Goal: Transaction & Acquisition: Purchase product/service

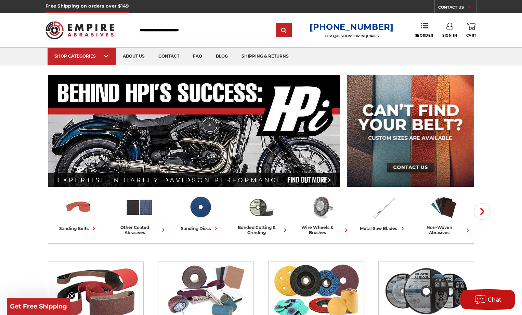
type input "**********"
click at [450, 31] on link "Sign In" at bounding box center [450, 30] width 15 height 15
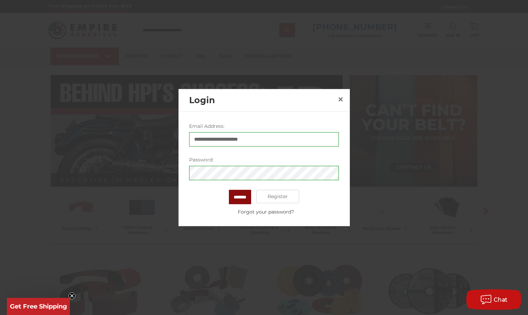
click at [236, 199] on input "*******" at bounding box center [240, 196] width 22 height 14
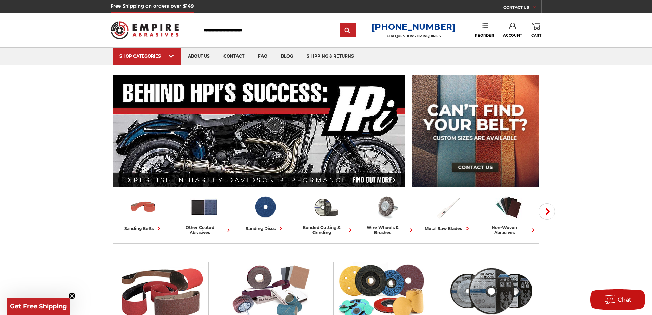
click at [478, 34] on link "Reorder" at bounding box center [484, 30] width 19 height 15
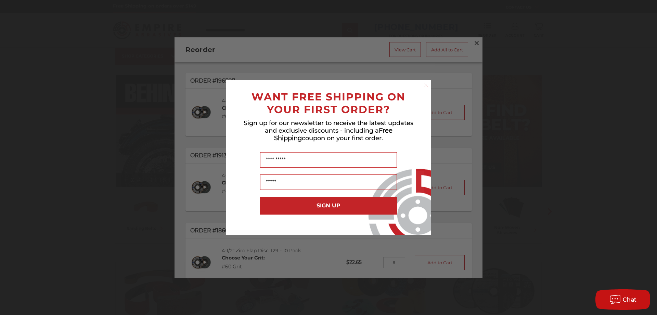
click at [427, 85] on icon "Close dialog" at bounding box center [426, 85] width 7 height 7
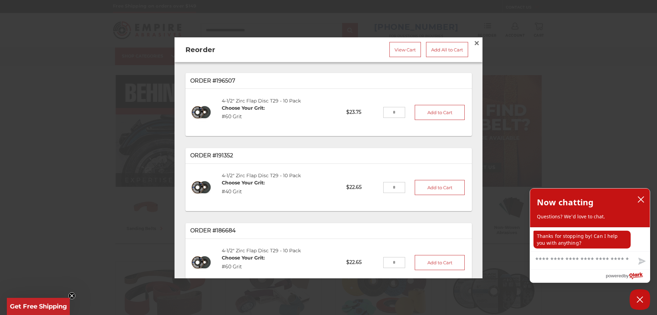
click at [394, 111] on input "tel" at bounding box center [394, 112] width 22 height 11
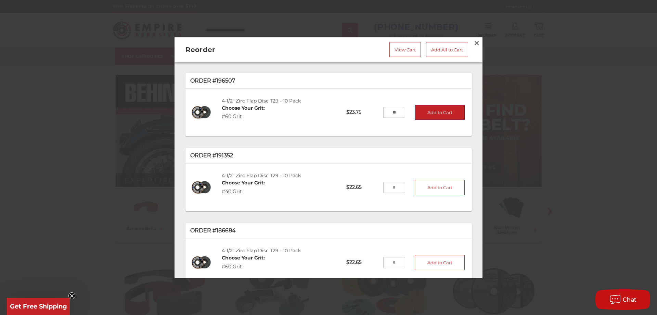
type input "**"
click at [419, 112] on button "Add to Cart" at bounding box center [440, 111] width 50 height 15
click at [408, 46] on link "View Cart" at bounding box center [405, 49] width 31 height 15
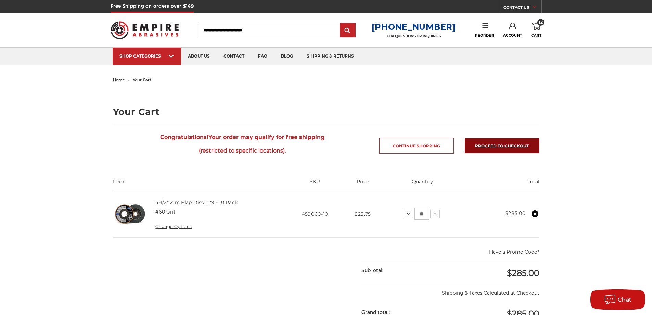
click at [508, 142] on link "Proceed to checkout" at bounding box center [502, 145] width 75 height 15
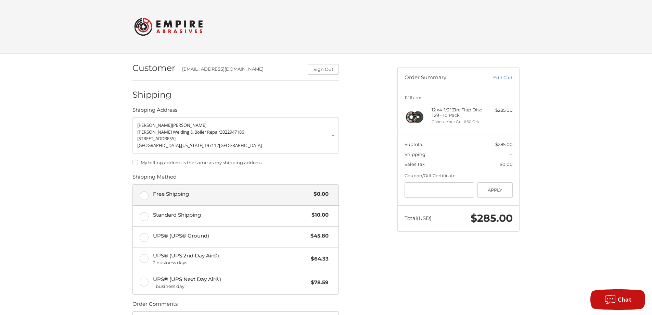
click at [143, 195] on label "Free Shipping $0.00" at bounding box center [236, 195] width 206 height 21
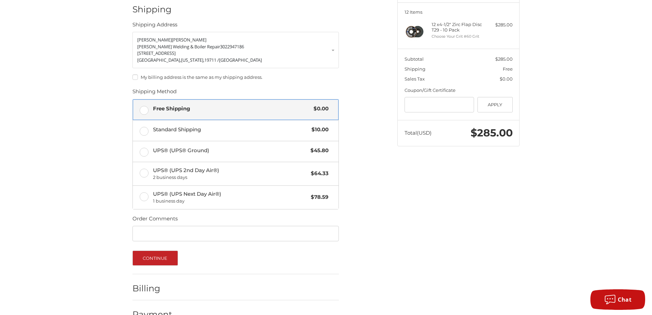
scroll to position [103, 0]
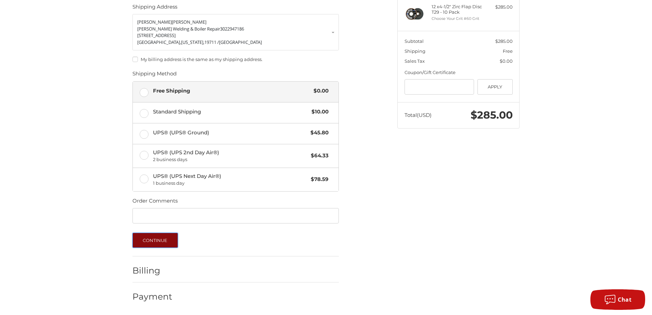
click at [161, 241] on button "Continue" at bounding box center [155, 239] width 46 height 15
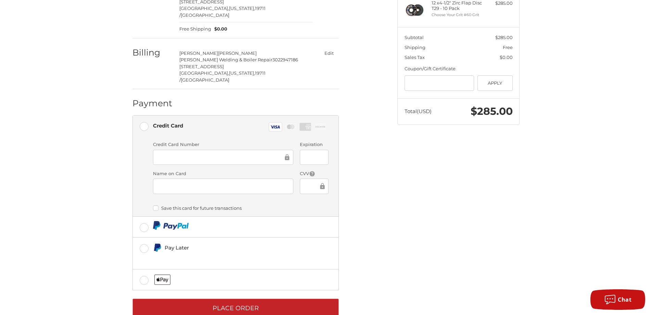
scroll to position [111, 0]
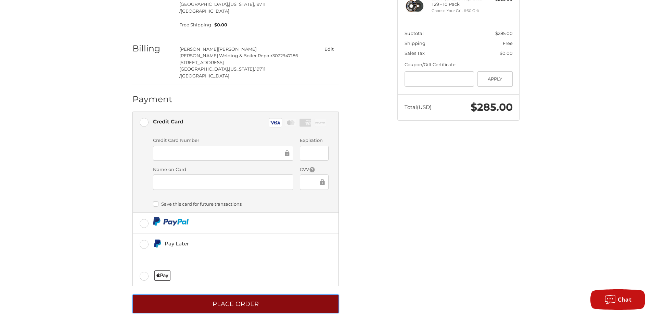
click at [274, 294] on button "Place Order" at bounding box center [235, 303] width 206 height 19
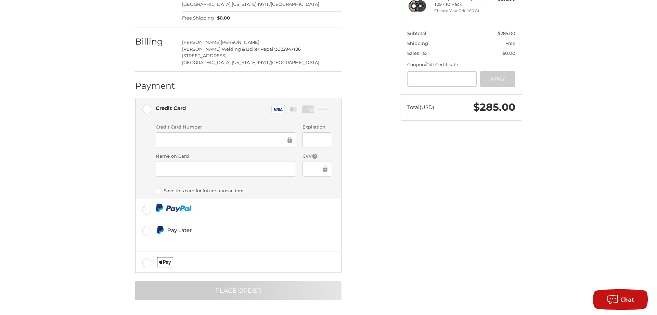
scroll to position [0, 0]
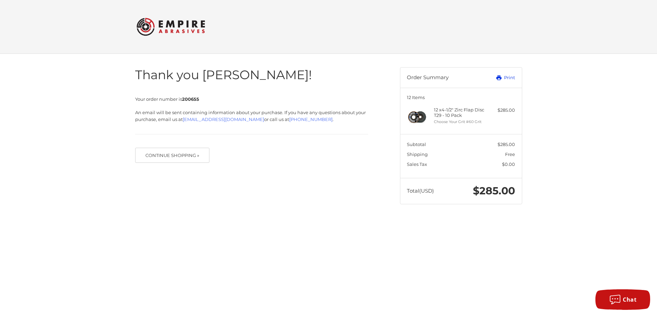
click at [503, 77] on link "Print" at bounding box center [498, 77] width 34 height 7
